Goal: Task Accomplishment & Management: Complete application form

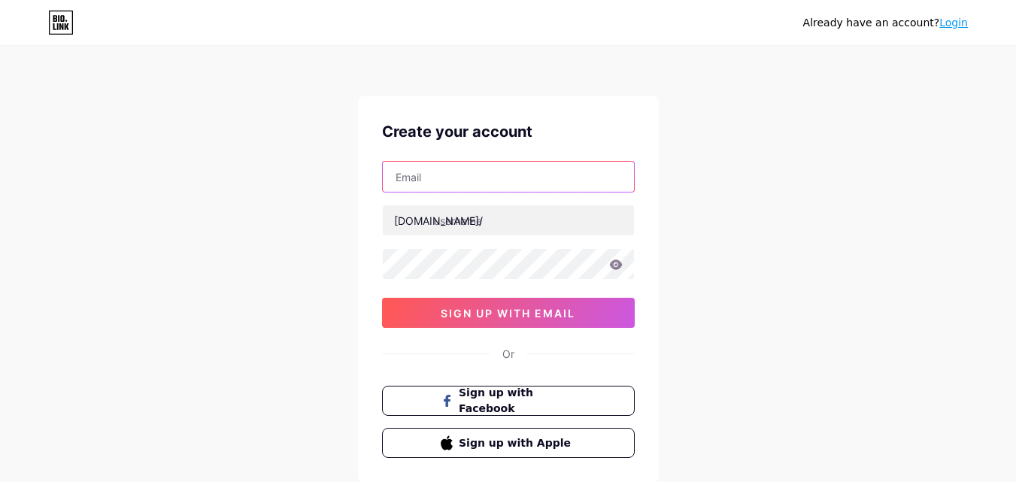
click at [486, 186] on input "text" at bounding box center [508, 177] width 251 height 30
type input "firenzepsicologo151@gmail.com"
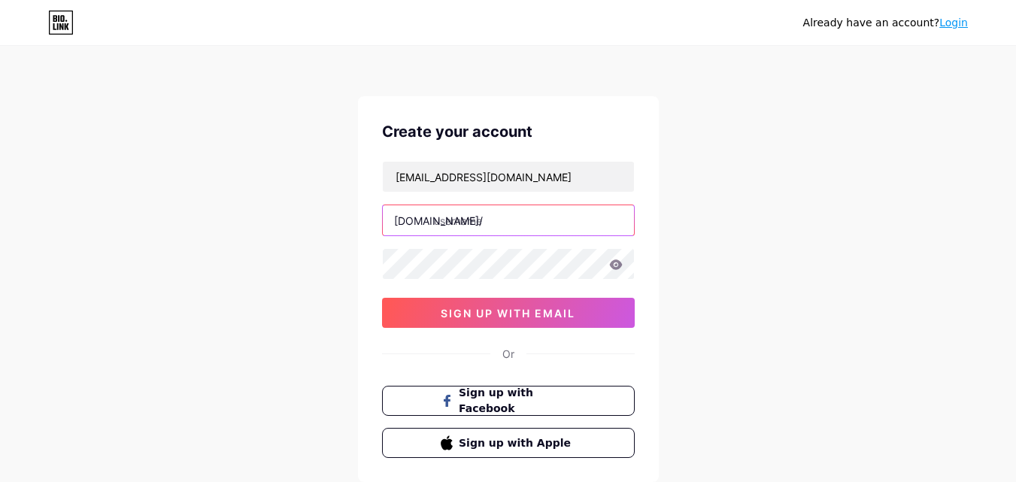
click at [487, 222] on input "text" at bounding box center [508, 220] width 251 height 30
paste input "psicologo423"
type input "psicologo423"
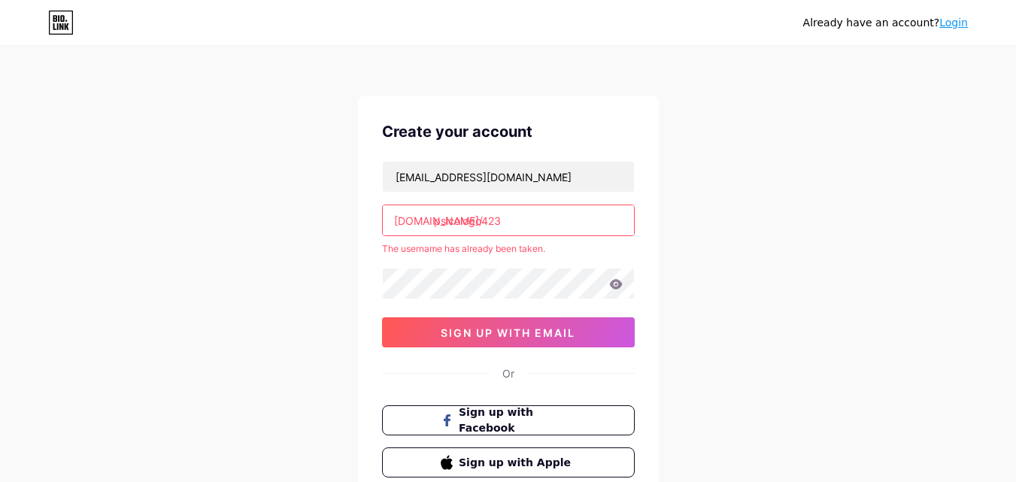
click at [955, 22] on link "Login" at bounding box center [953, 23] width 29 height 12
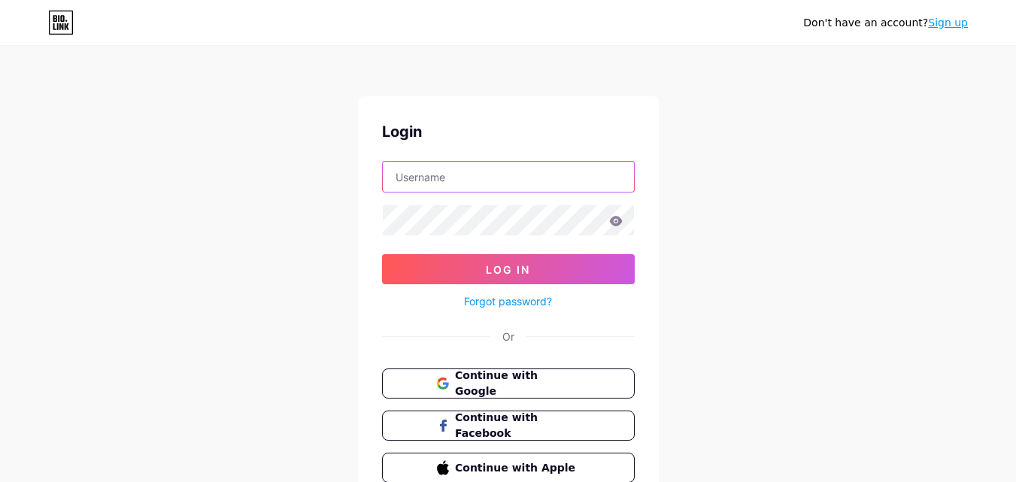
click at [438, 185] on input "text" at bounding box center [508, 177] width 251 height 30
paste input "Psicologo423"
type input "Psicologo423"
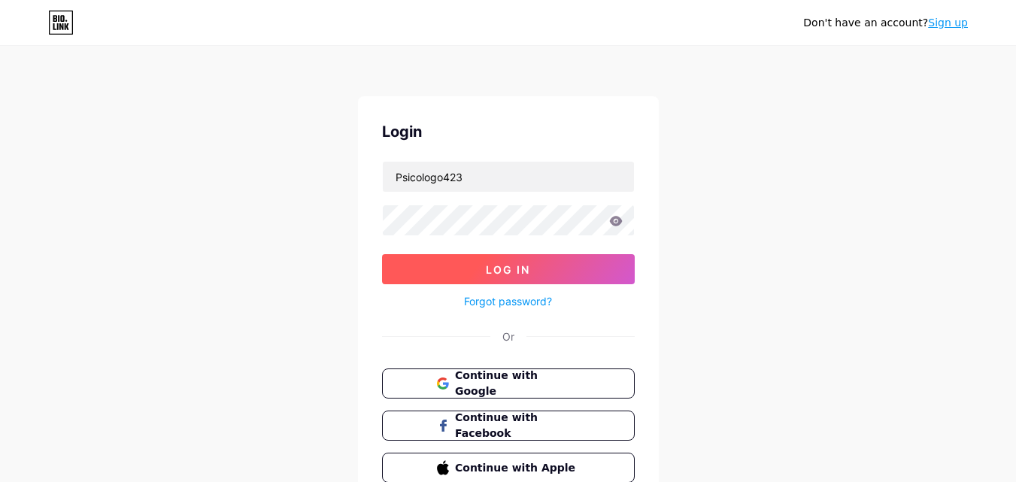
click at [487, 269] on span "Log In" at bounding box center [508, 269] width 44 height 13
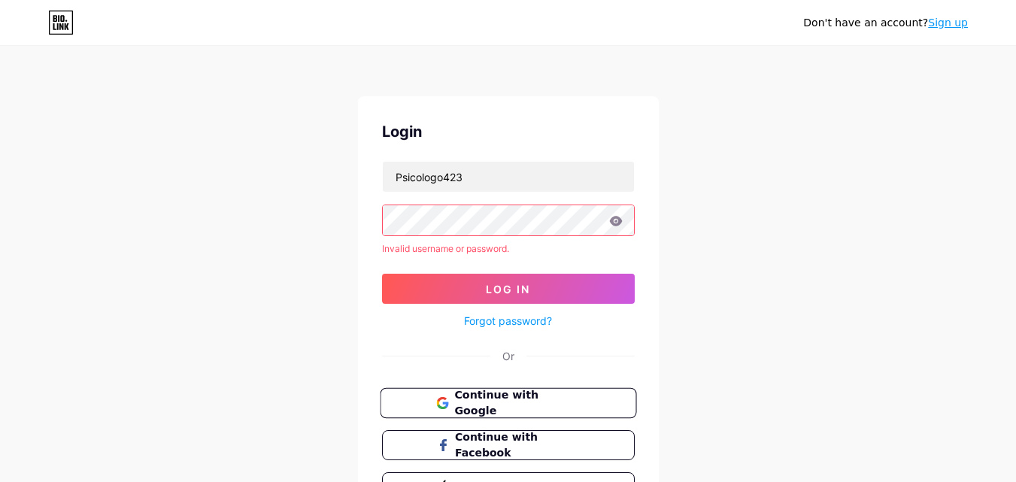
click at [457, 405] on span "Continue with Google" at bounding box center [517, 403] width 126 height 32
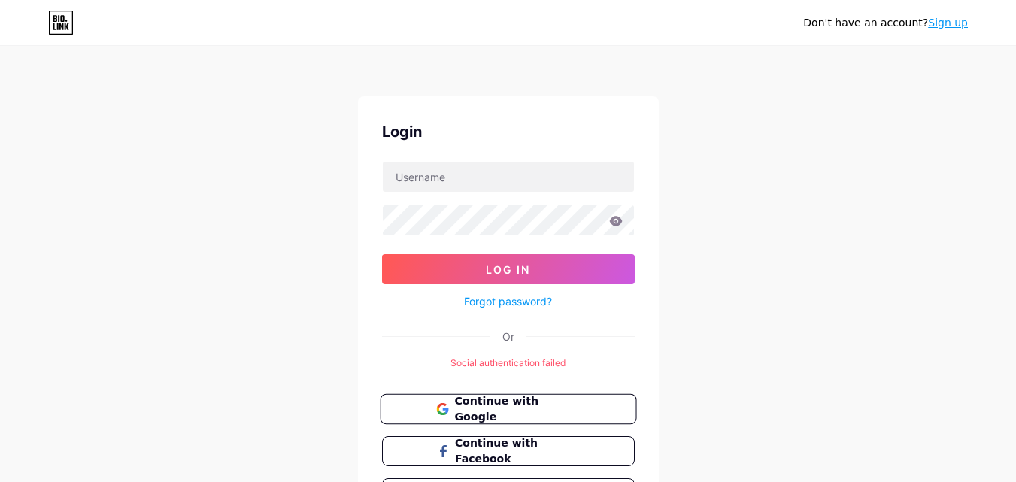
click at [452, 401] on span "Continue with Google" at bounding box center [508, 409] width 144 height 32
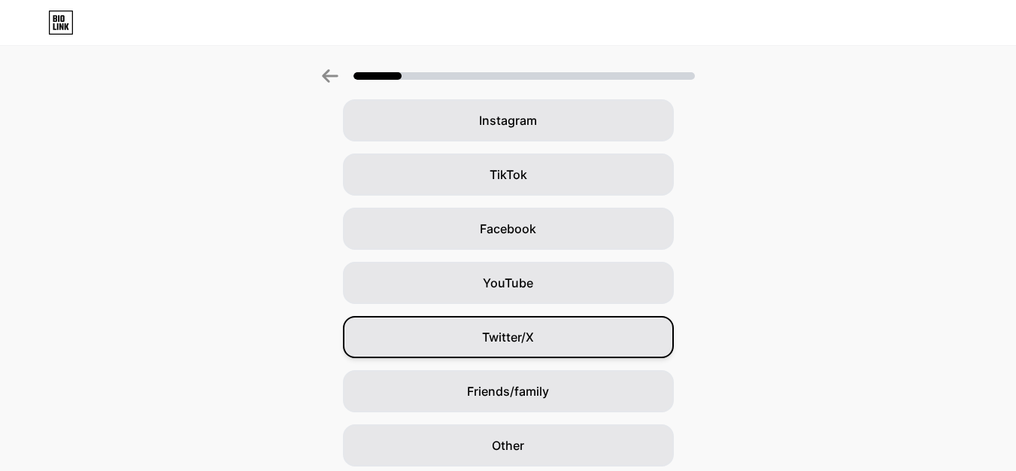
scroll to position [177, 0]
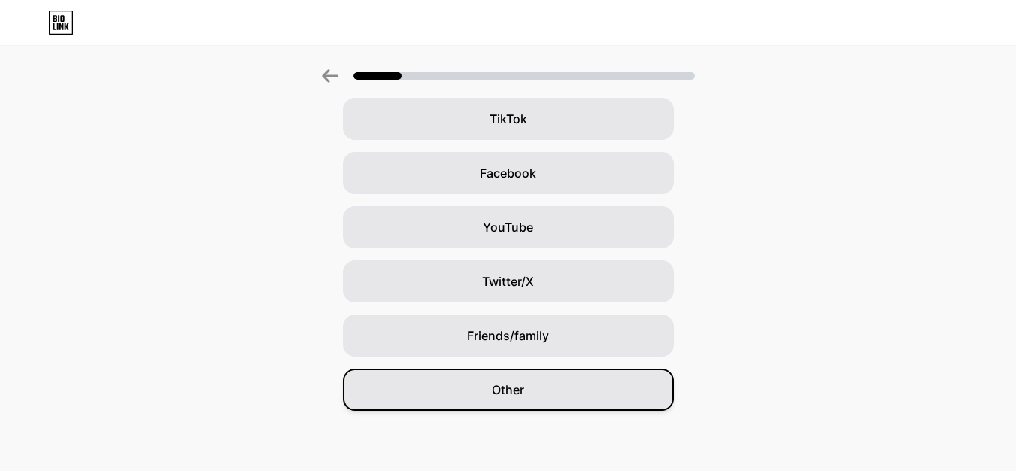
click at [499, 391] on span "Other" at bounding box center [508, 390] width 32 height 18
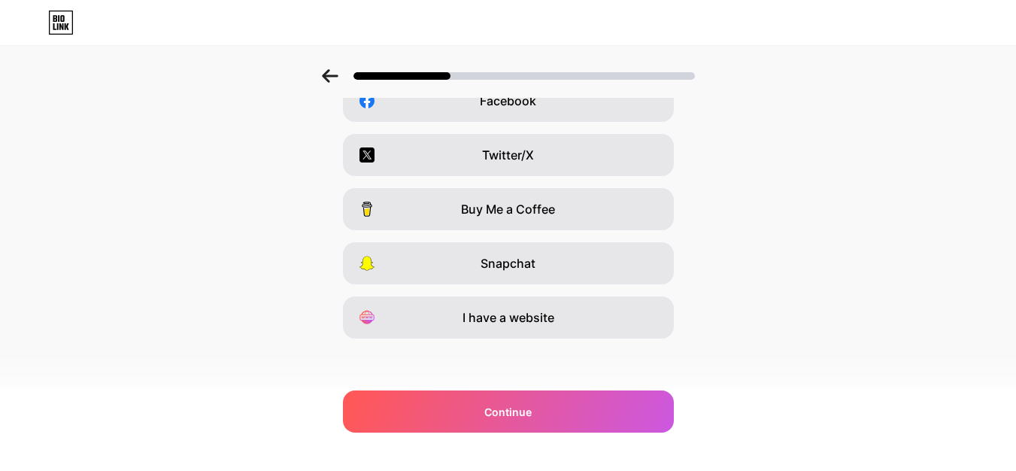
scroll to position [253, 0]
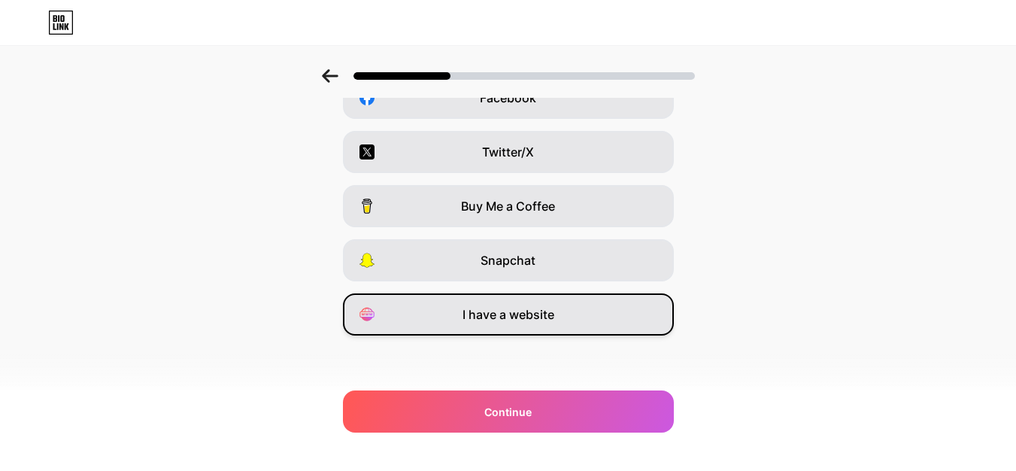
click at [485, 321] on span "I have a website" at bounding box center [509, 314] width 92 height 18
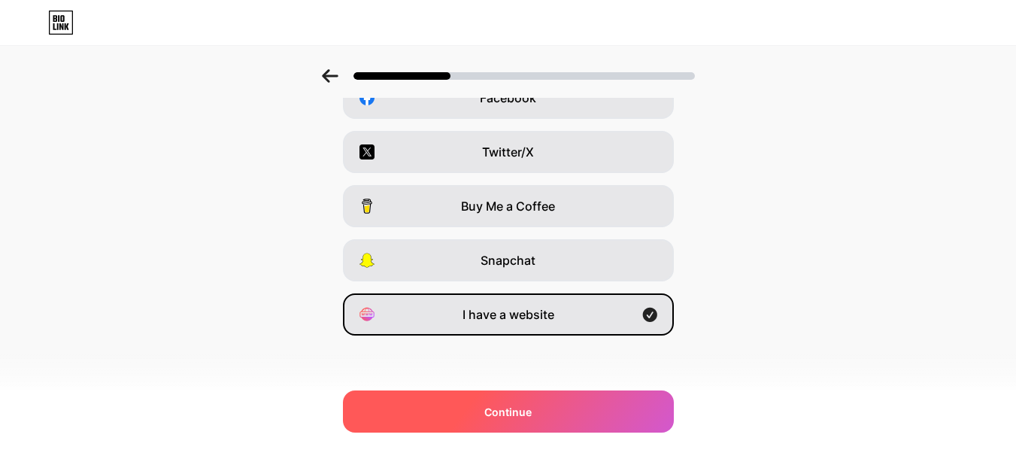
drag, startPoint x: 475, startPoint y: 401, endPoint x: 475, endPoint y: 408, distance: 7.6
click at [475, 405] on div "Continue" at bounding box center [508, 411] width 331 height 42
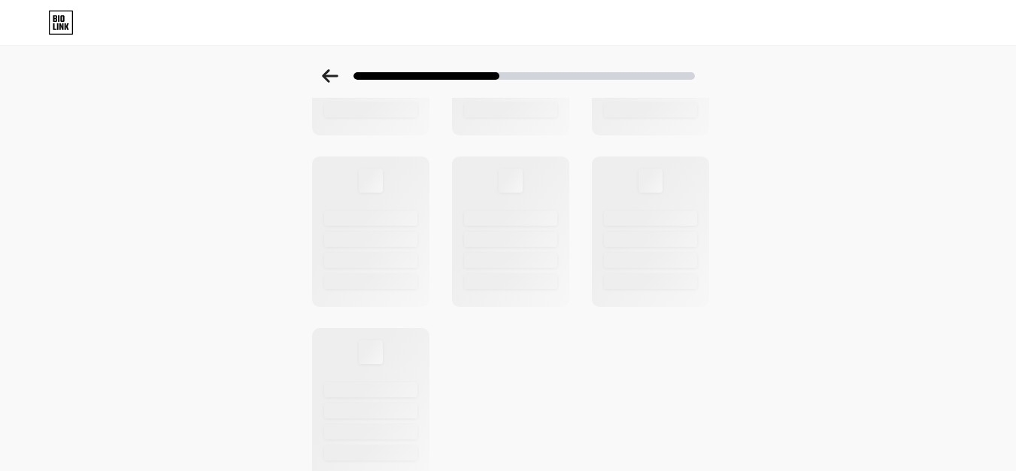
scroll to position [596, 0]
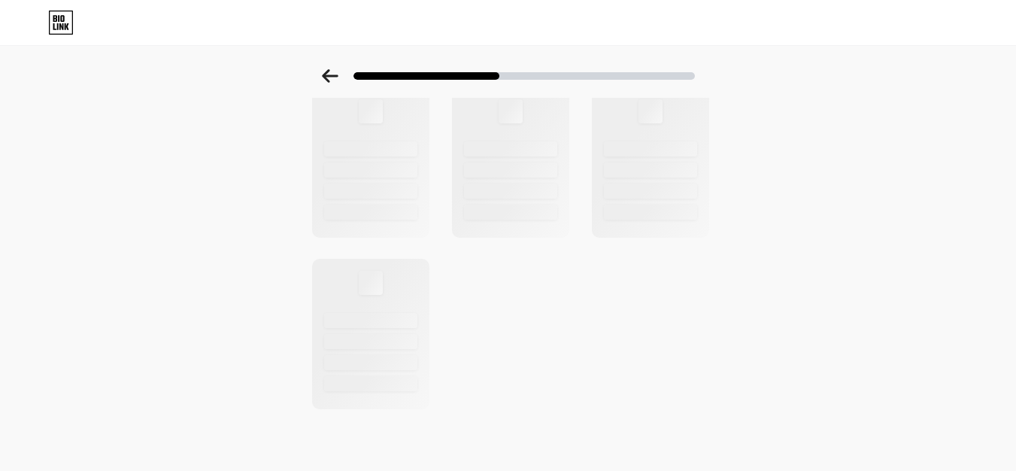
click at [332, 77] on icon at bounding box center [330, 76] width 17 height 14
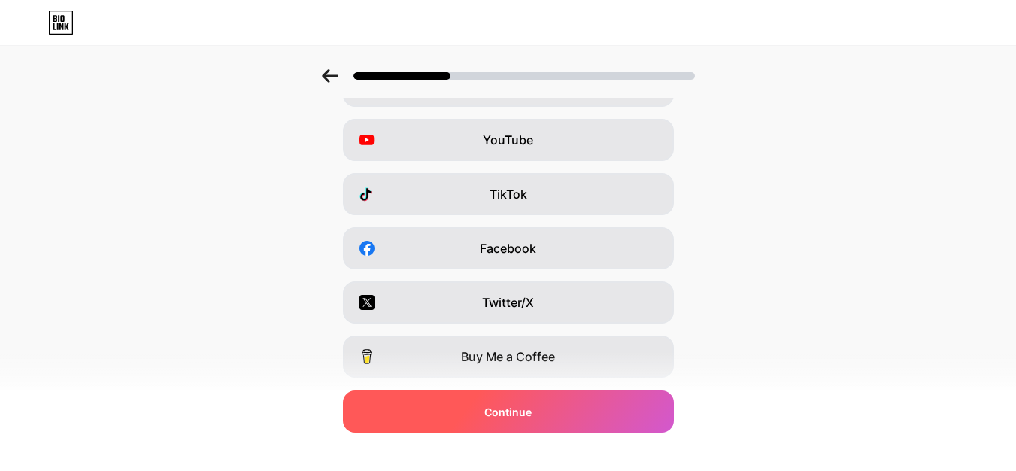
scroll to position [253, 0]
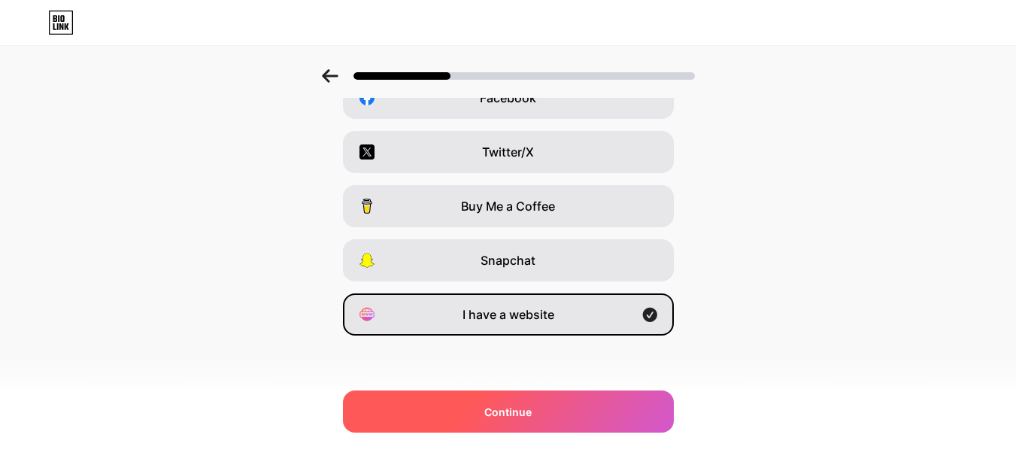
click at [465, 408] on div "Continue" at bounding box center [508, 411] width 331 height 42
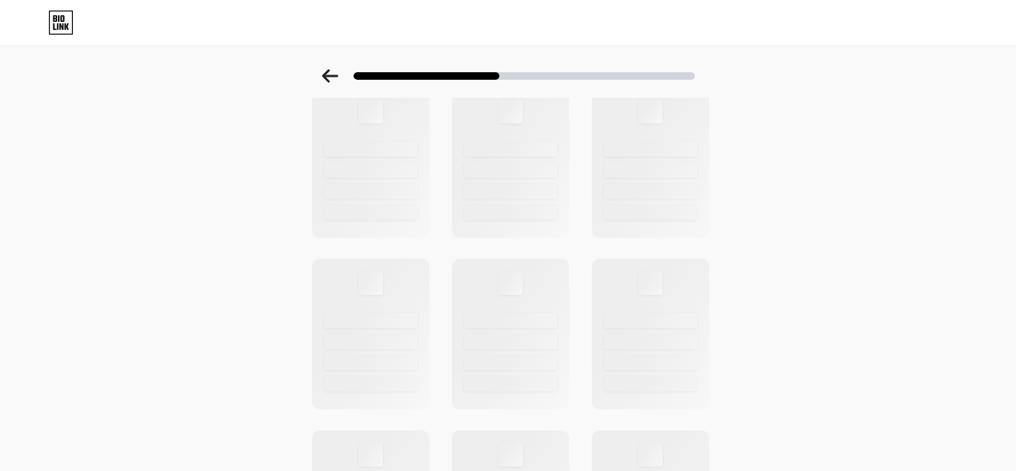
scroll to position [0, 0]
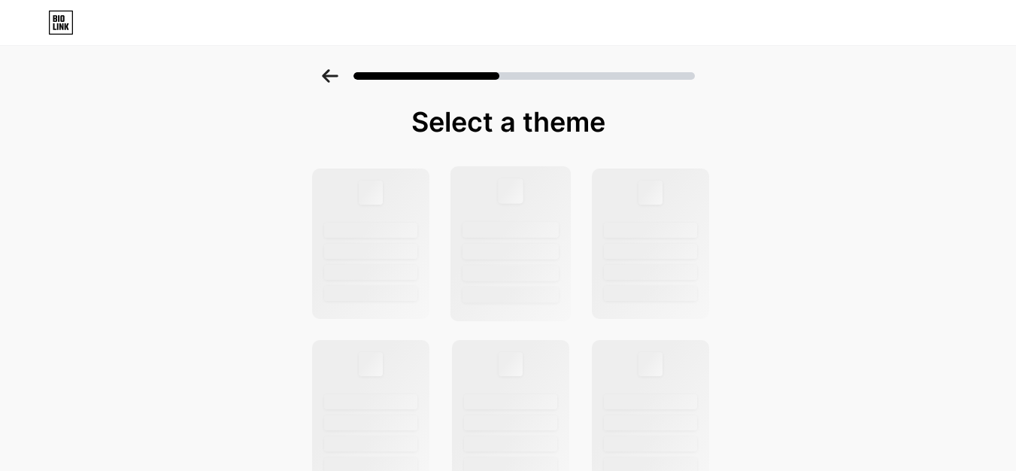
click at [495, 233] on div at bounding box center [511, 230] width 96 height 16
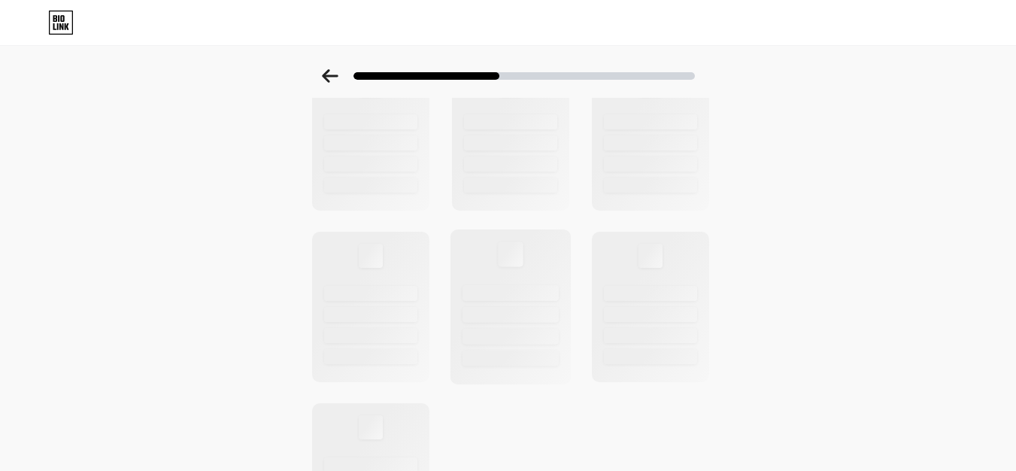
click at [513, 359] on div at bounding box center [511, 358] width 96 height 16
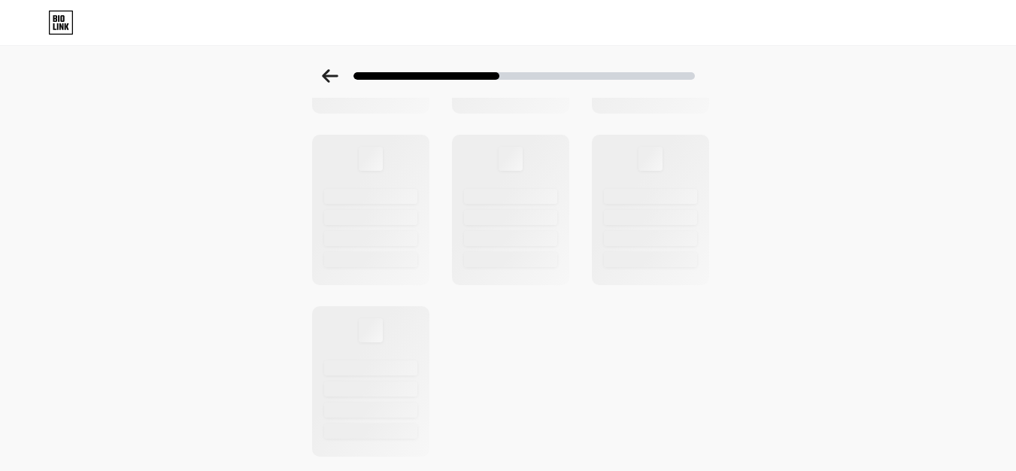
scroll to position [596, 0]
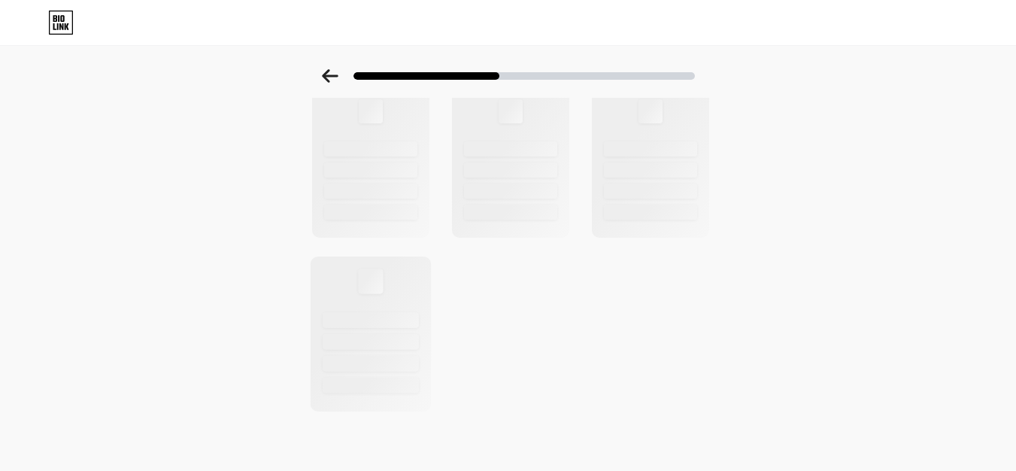
click at [392, 350] on div at bounding box center [370, 333] width 121 height 155
drag, startPoint x: 392, startPoint y: 350, endPoint x: 343, endPoint y: 251, distance: 110.7
click at [393, 350] on div at bounding box center [370, 334] width 117 height 150
